Goal: Task Accomplishment & Management: Use online tool/utility

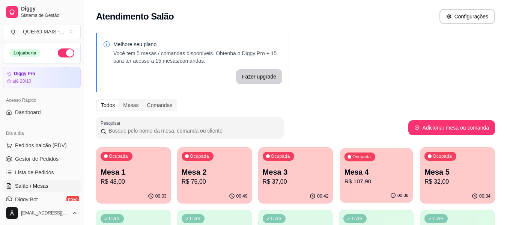
click at [368, 198] on div "00:38" at bounding box center [376, 196] width 73 height 14
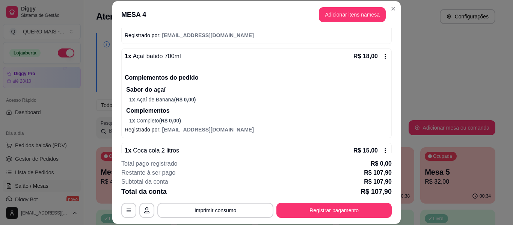
scroll to position [198, 0]
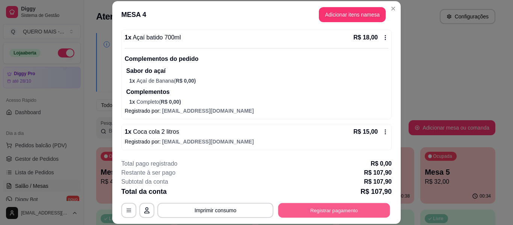
click at [302, 208] on button "Registrar pagamento" at bounding box center [334, 210] width 112 height 15
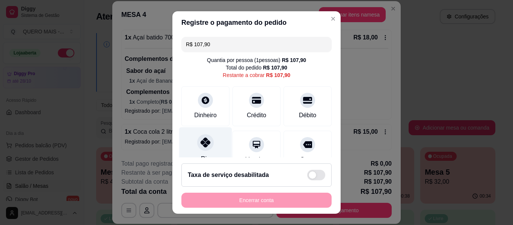
click at [201, 142] on icon at bounding box center [206, 142] width 10 height 10
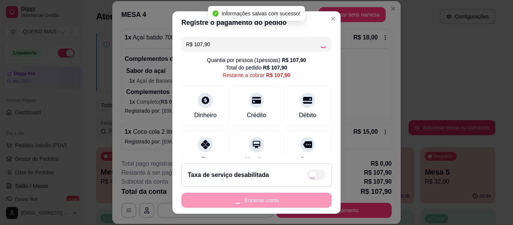
type input "R$ 0,00"
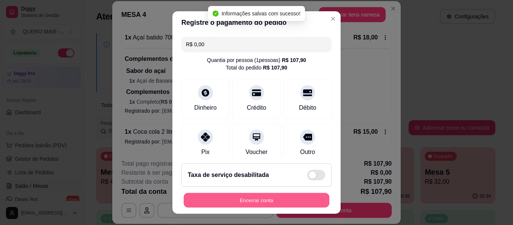
click at [238, 196] on button "Encerrar conta" at bounding box center [257, 200] width 146 height 15
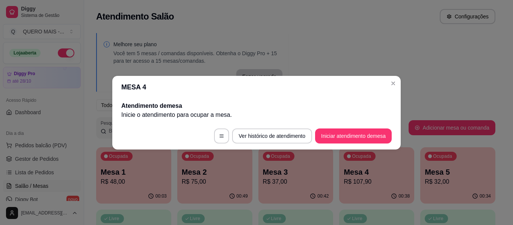
scroll to position [0, 0]
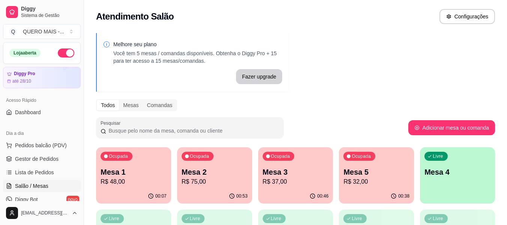
click at [370, 195] on div "00:38" at bounding box center [376, 196] width 75 height 15
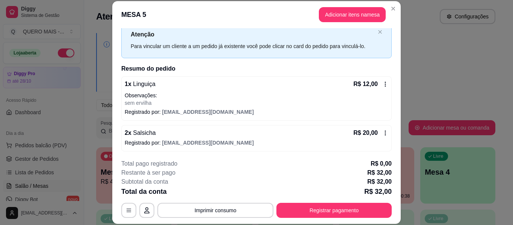
scroll to position [24, 0]
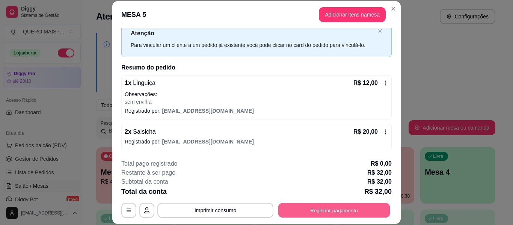
click at [354, 207] on button "Registrar pagamento" at bounding box center [334, 210] width 112 height 15
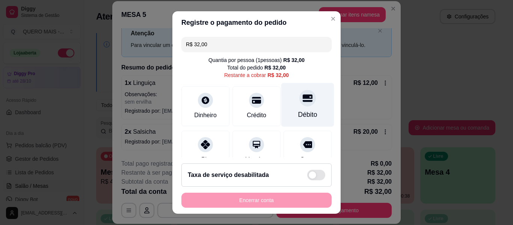
click at [282, 104] on div "Débito" at bounding box center [307, 105] width 53 height 44
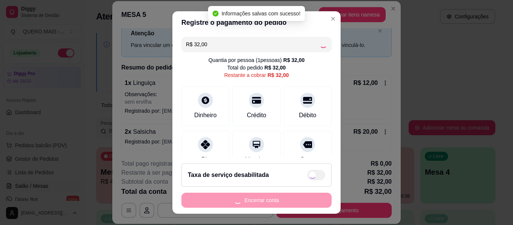
type input "R$ 0,00"
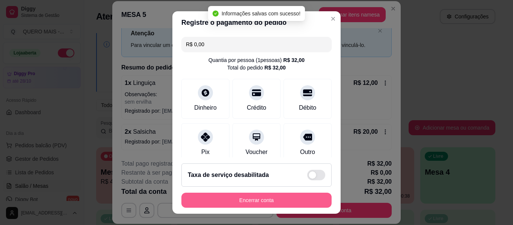
click at [260, 200] on button "Encerrar conta" at bounding box center [256, 200] width 150 height 15
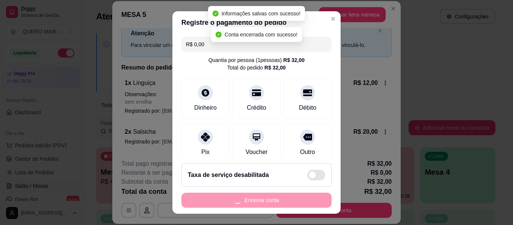
scroll to position [0, 0]
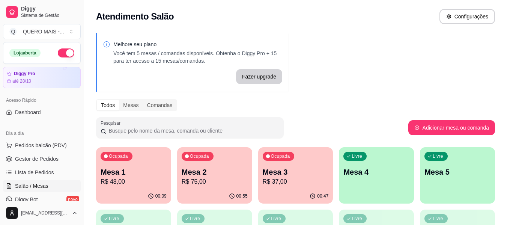
click at [289, 188] on div "Ocupada Mesa 3 R$ 37,00" at bounding box center [295, 168] width 75 height 42
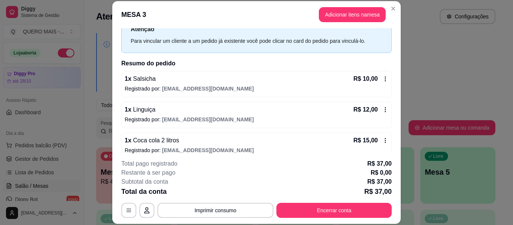
scroll to position [37, 0]
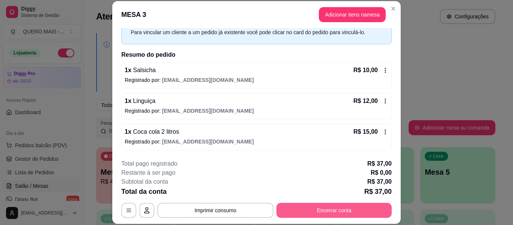
click at [302, 210] on button "Encerrar conta" at bounding box center [333, 210] width 115 height 15
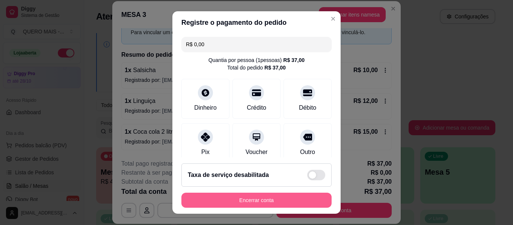
click at [285, 200] on button "Encerrar conta" at bounding box center [256, 200] width 150 height 15
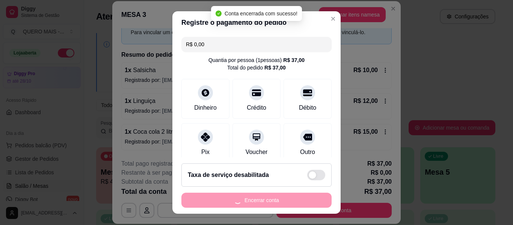
scroll to position [0, 0]
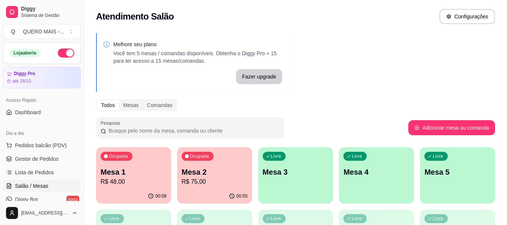
click at [211, 182] on p "R$ 75,00" at bounding box center [215, 181] width 66 height 9
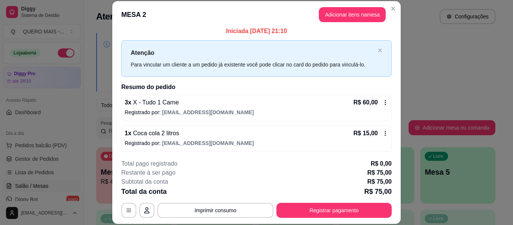
scroll to position [6, 0]
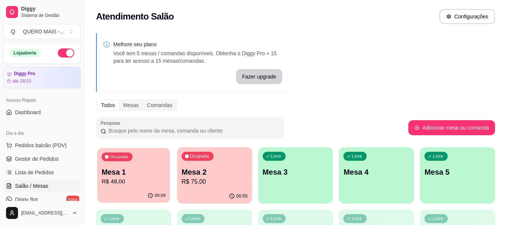
click at [109, 184] on p "R$ 48,00" at bounding box center [134, 181] width 64 height 9
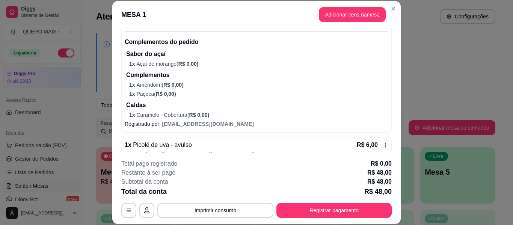
scroll to position [375, 0]
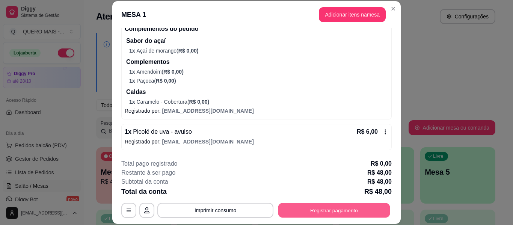
click at [298, 211] on button "Registrar pagamento" at bounding box center [334, 210] width 112 height 15
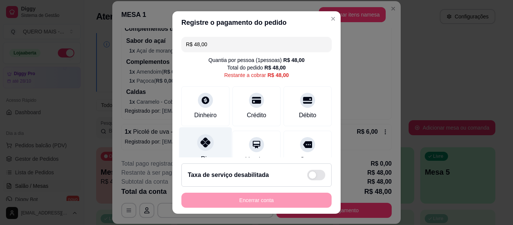
click at [202, 144] on icon at bounding box center [206, 142] width 10 height 10
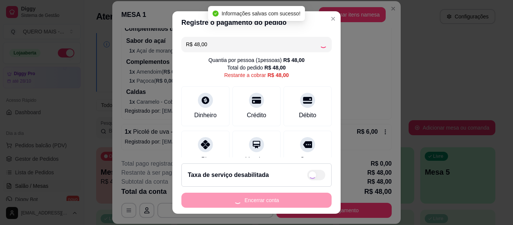
type input "R$ 0,00"
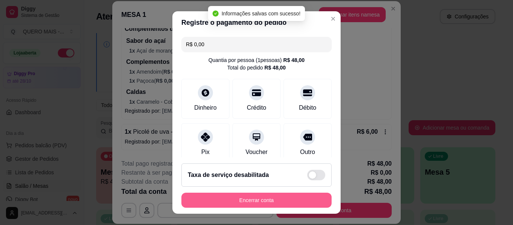
click at [252, 197] on button "Encerrar conta" at bounding box center [256, 200] width 150 height 15
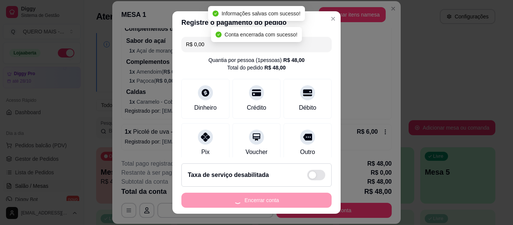
scroll to position [0, 0]
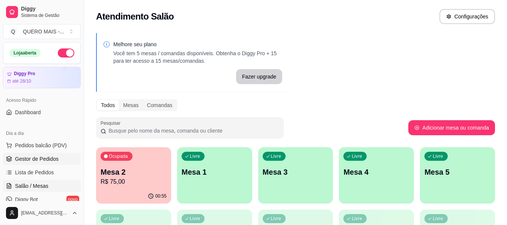
click at [37, 160] on span "Gestor de Pedidos" at bounding box center [37, 159] width 44 height 8
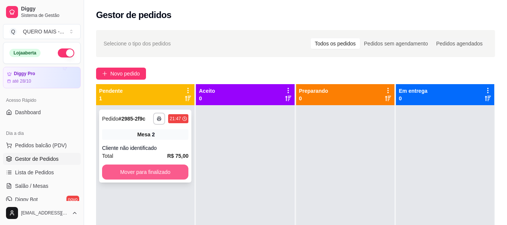
click at [165, 168] on button "Mover para finalizado" at bounding box center [145, 171] width 86 height 15
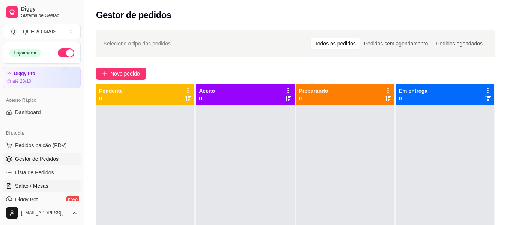
click at [48, 183] on link "Salão / Mesas" at bounding box center [42, 186] width 78 height 12
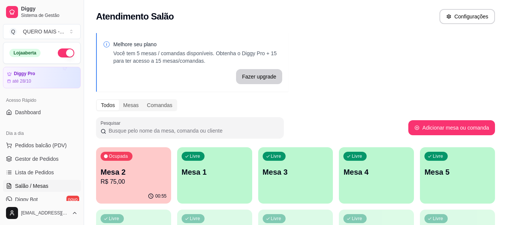
click at [3, 180] on link "Salão / Mesas" at bounding box center [42, 186] width 78 height 12
click at [234, 186] on div "Livre Mesa 1" at bounding box center [214, 170] width 75 height 47
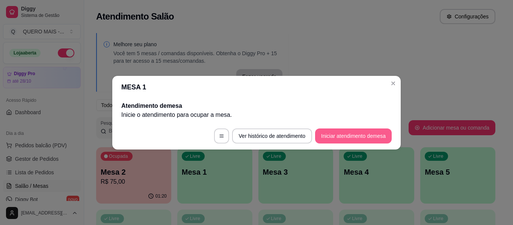
click at [332, 134] on button "Iniciar atendimento de mesa" at bounding box center [353, 135] width 77 height 15
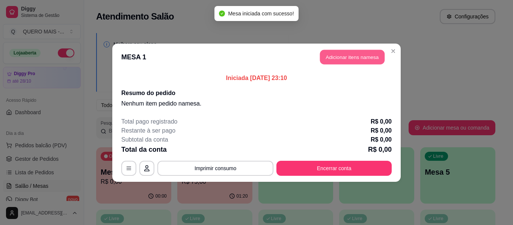
click at [346, 57] on button "Adicionar itens na mesa" at bounding box center [352, 57] width 65 height 15
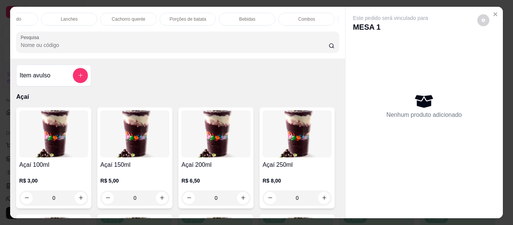
scroll to position [0, 386]
click at [317, 13] on div "Promoções" at bounding box center [310, 19] width 56 height 13
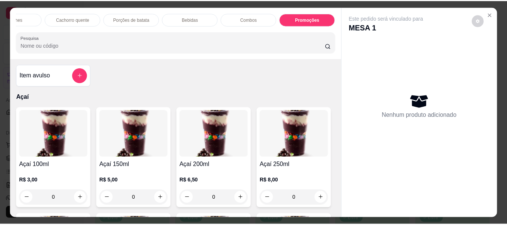
scroll to position [20, 0]
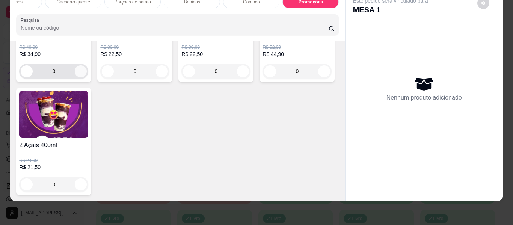
click at [78, 74] on icon "increase-product-quantity" at bounding box center [81, 71] width 6 height 6
type input "1"
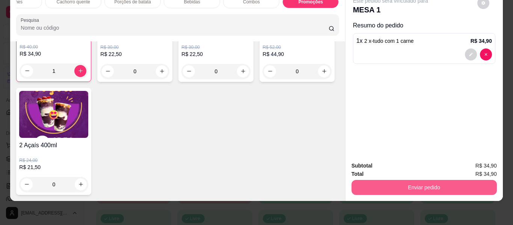
click at [410, 184] on button "Enviar pedido" at bounding box center [424, 187] width 145 height 15
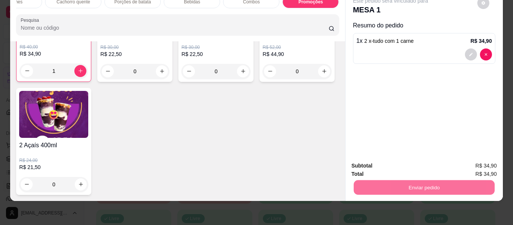
click at [472, 162] on button "Enviar pedido" at bounding box center [477, 163] width 42 height 14
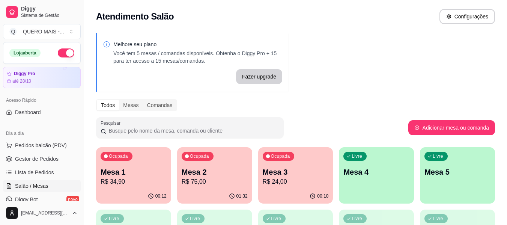
click at [65, 55] on button "button" at bounding box center [66, 52] width 17 height 9
